Goal: Transaction & Acquisition: Download file/media

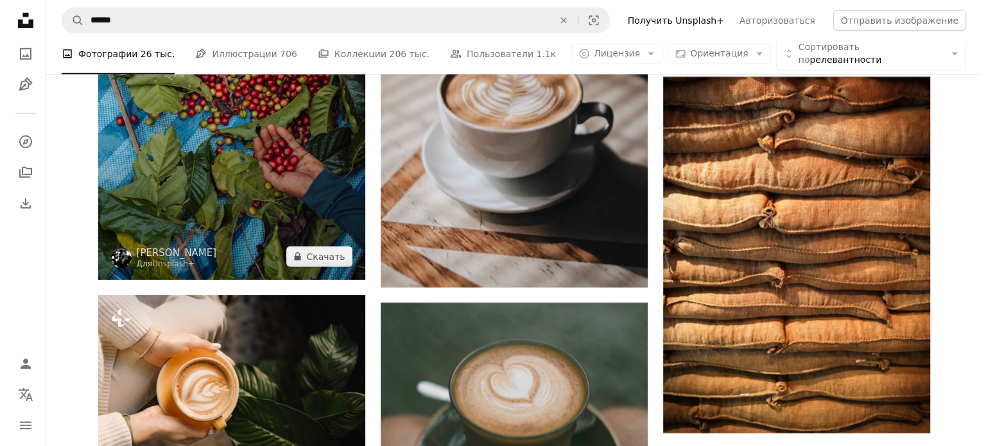
scroll to position [13618, 0]
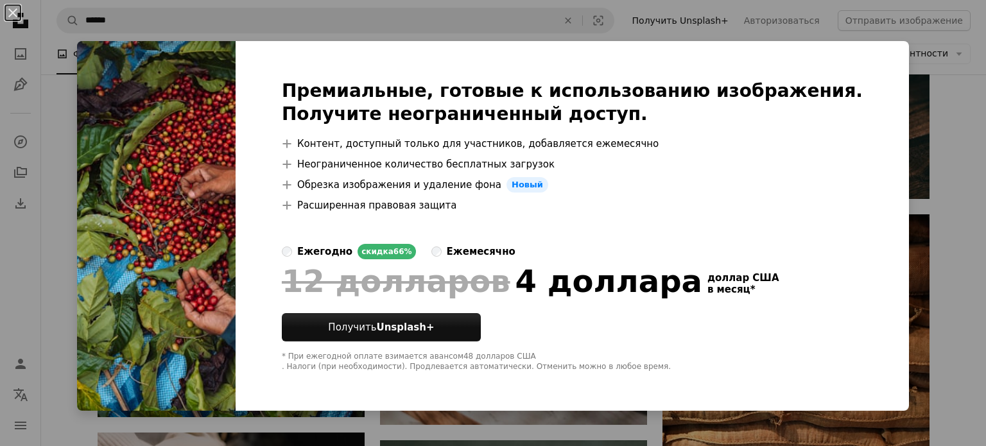
click at [937, 116] on div "An X shape Премиальные, готовые к использованию изображения. Получите неогранич…" at bounding box center [493, 223] width 986 height 446
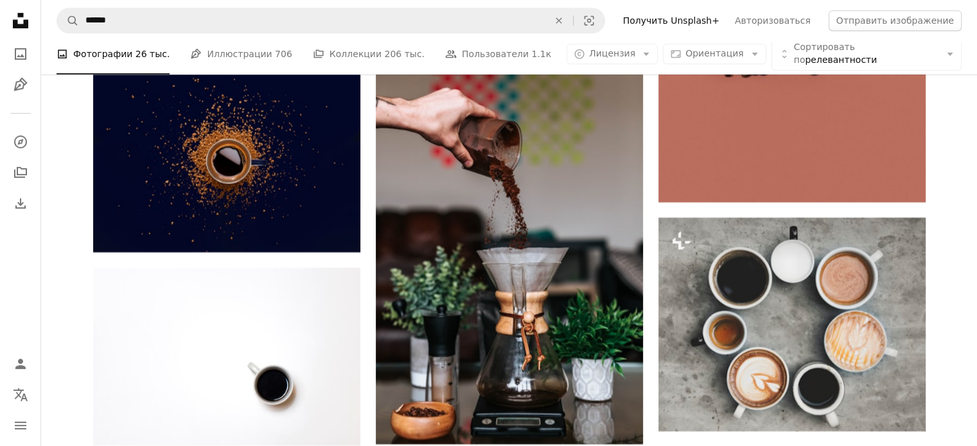
scroll to position [20211, 0]
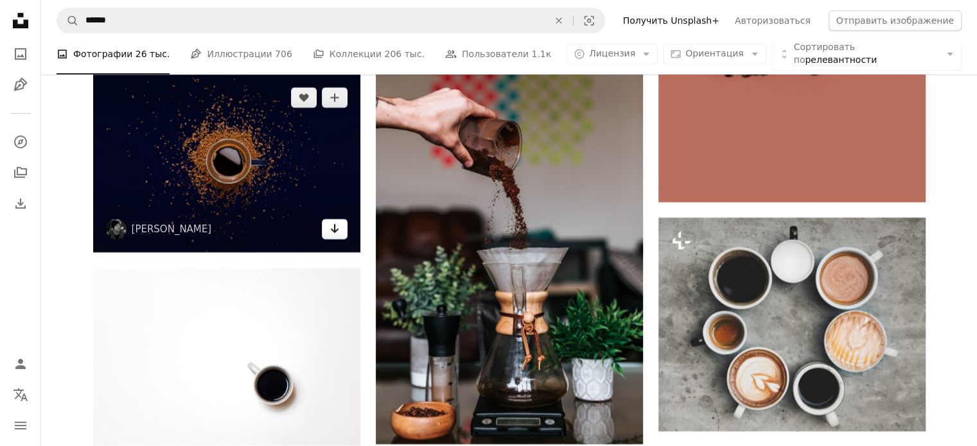
click at [333, 235] on icon "Arrow pointing down" at bounding box center [334, 228] width 10 height 15
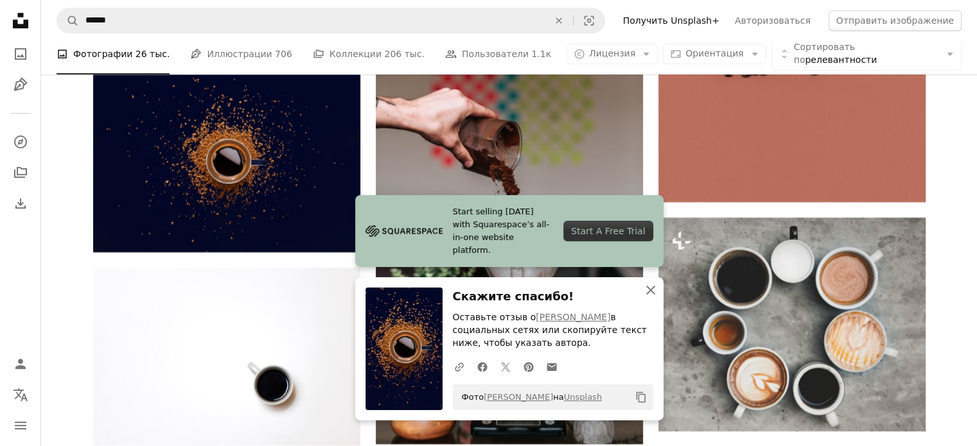
click at [651, 288] on icon "button" at bounding box center [650, 290] width 9 height 9
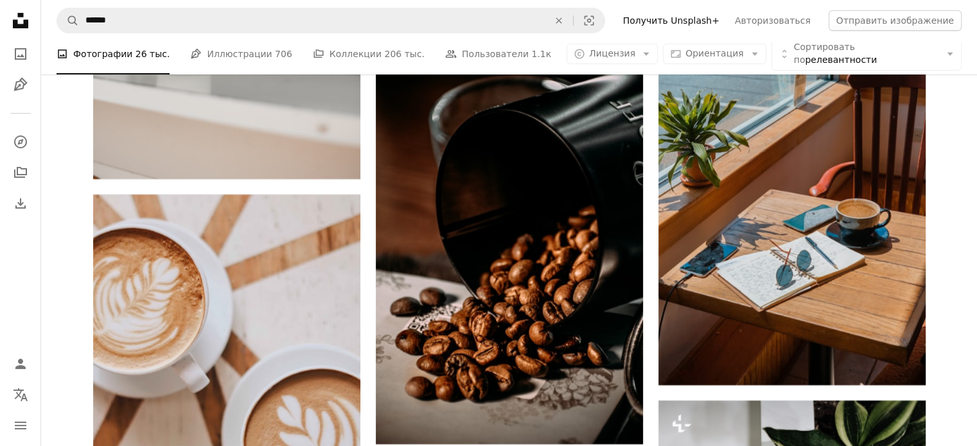
scroll to position [24895, 0]
